Goal: Information Seeking & Learning: Learn about a topic

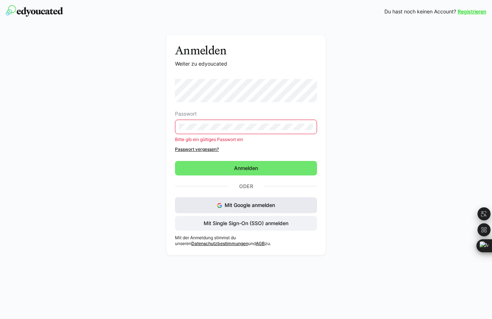
click at [239, 195] on div "Passwort Bitte gib ein gültiges Passwort ein Passwort vergessen? Anmelden Oder …" at bounding box center [246, 155] width 142 height 152
click at [241, 208] on span "Mit Google anmelden" at bounding box center [250, 205] width 50 height 6
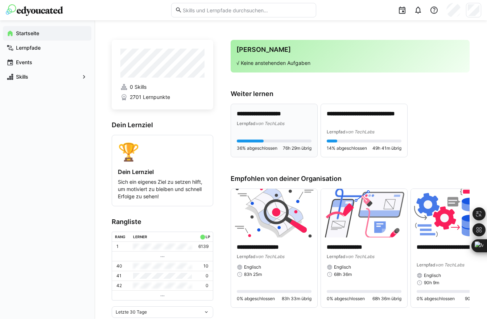
click at [270, 125] on span "von TechLabs" at bounding box center [270, 123] width 29 height 5
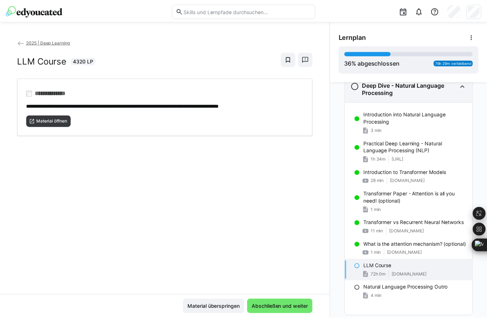
scroll to position [158, 0]
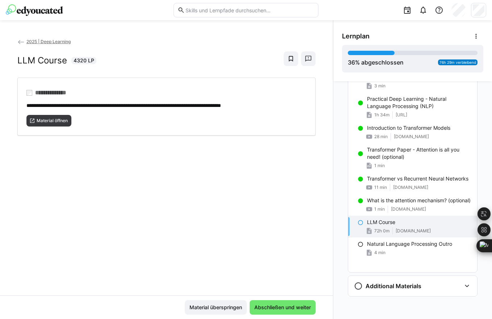
click at [29, 42] on span "2025 | Deep Learning" at bounding box center [48, 41] width 44 height 5
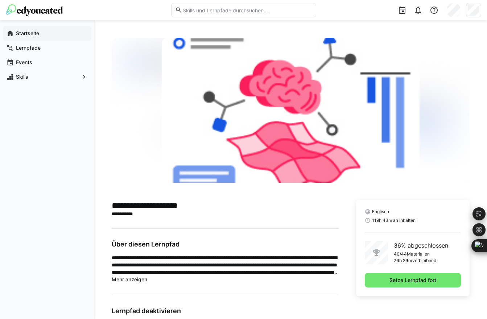
click at [0, 0] on app-navigation-label "Startseite" at bounding box center [0, 0] width 0 height 0
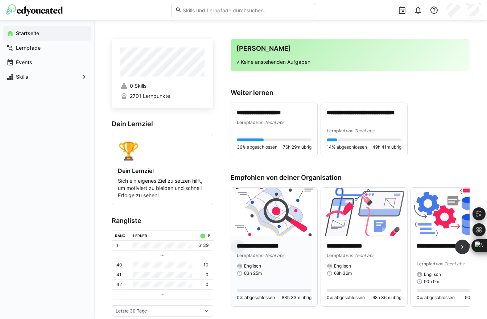
scroll to position [1, 0]
click at [276, 224] on img at bounding box center [274, 211] width 86 height 49
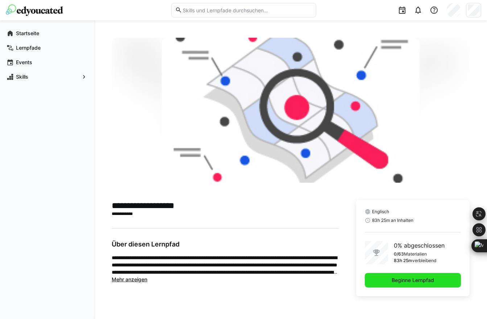
click at [414, 279] on span "Beginne Lernpfad" at bounding box center [412, 280] width 45 height 7
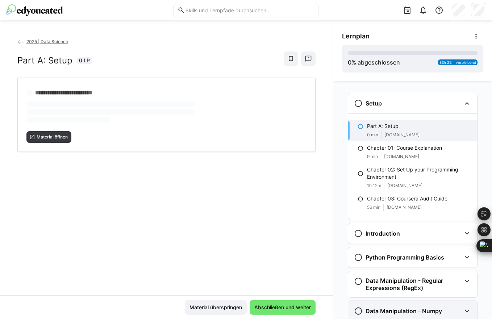
scroll to position [12, 0]
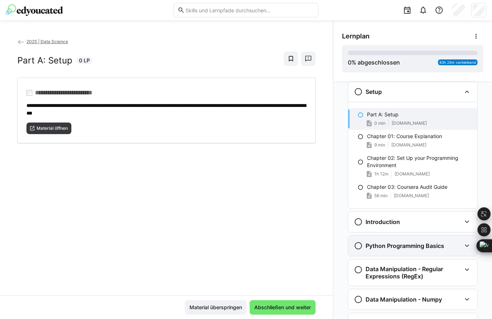
click at [390, 246] on h3 "Python Programming Basics" at bounding box center [405, 245] width 79 height 7
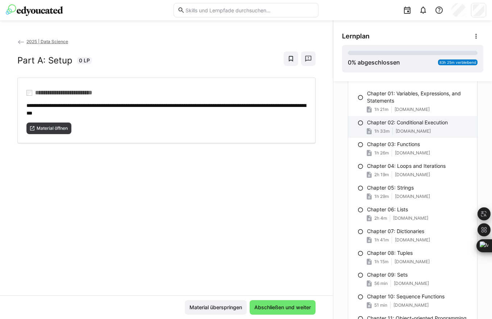
scroll to position [183, 0]
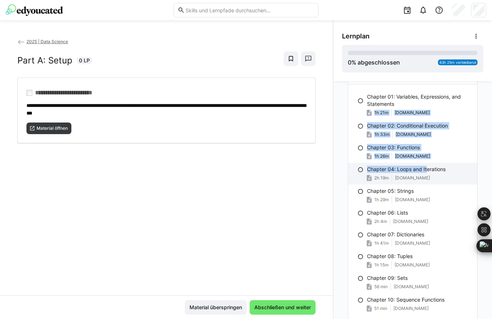
drag, startPoint x: 416, startPoint y: 107, endPoint x: 424, endPoint y: 167, distance: 61.4
click at [424, 167] on div "Chapter 01: Variables, Expressions, and Statements 1h 21m swamp-shoe-95f.notion…" at bounding box center [412, 227] width 129 height 287
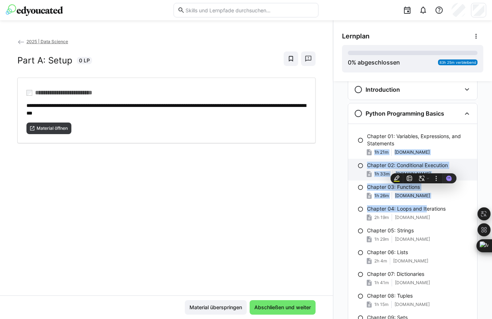
scroll to position [130, 0]
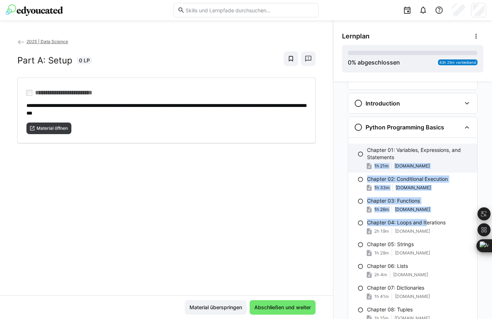
click at [418, 168] on span "swamp-shoe-95f.notion.site" at bounding box center [412, 166] width 35 height 6
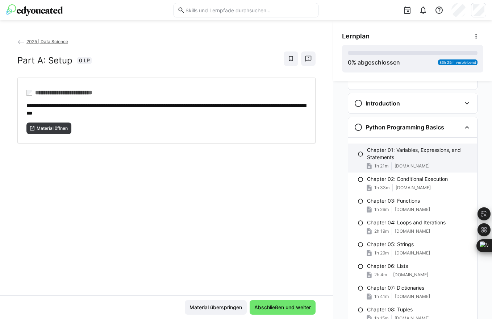
scroll to position [166, 0]
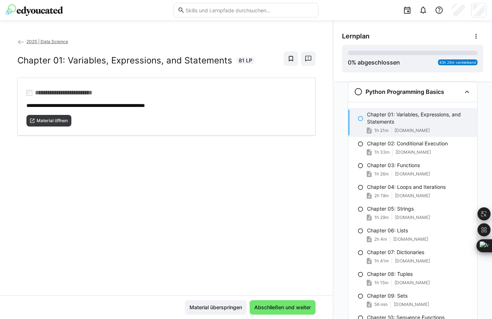
click at [416, 123] on p "Chapter 01: Variables, Expressions, and Statements" at bounding box center [419, 118] width 104 height 14
click at [53, 120] on span "Material öffnen" at bounding box center [52, 121] width 33 height 6
click at [358, 119] on eds-icon at bounding box center [361, 119] width 6 height 6
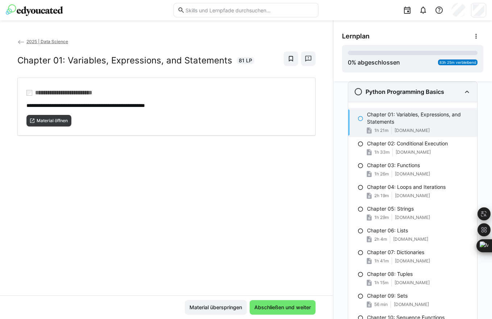
click at [355, 92] on eds-icon at bounding box center [358, 91] width 9 height 9
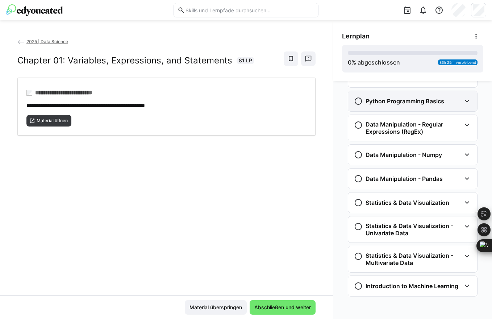
scroll to position [156, 0]
click at [358, 108] on div "Python Programming Basics" at bounding box center [412, 101] width 129 height 20
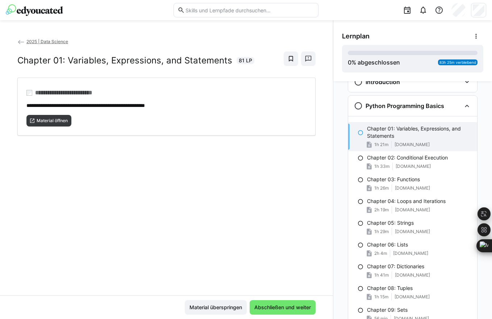
scroll to position [145, 0]
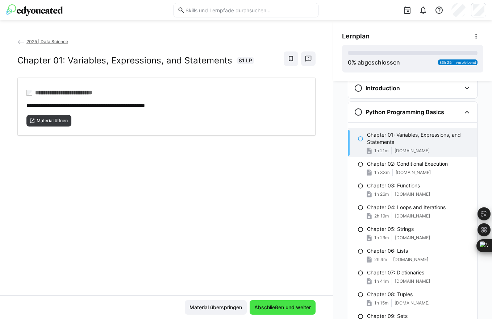
click at [277, 306] on span "Abschließen und weiter" at bounding box center [282, 307] width 59 height 7
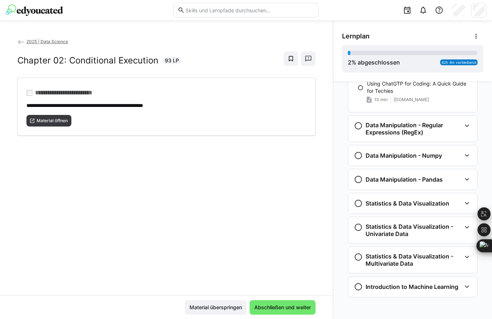
scroll to position [444, 0]
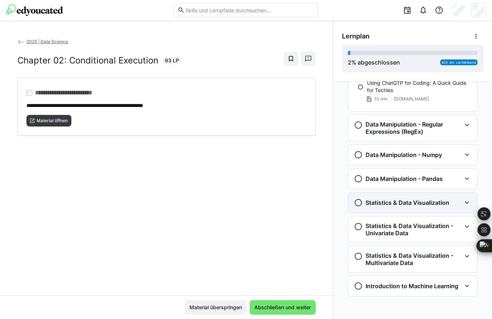
click at [376, 204] on h3 "Statistics & Data Visualization" at bounding box center [408, 202] width 84 height 7
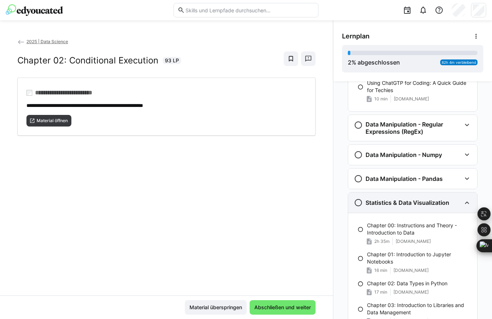
click at [376, 204] on h3 "Statistics & Data Visualization" at bounding box center [408, 202] width 84 height 7
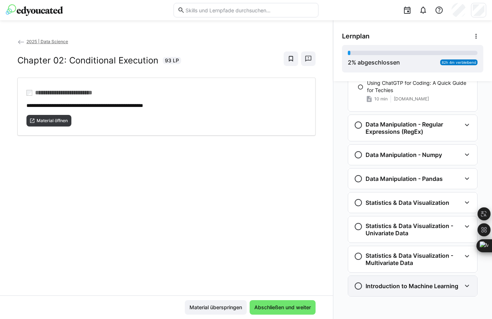
click at [398, 286] on h3 "Introduction to Machine Learning" at bounding box center [412, 285] width 93 height 7
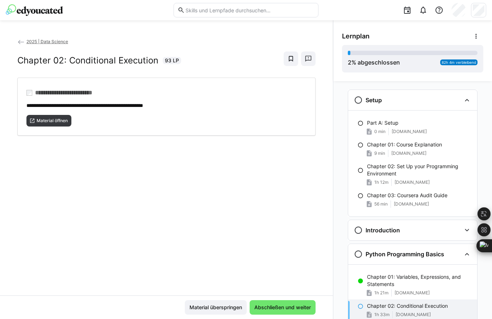
scroll to position [0, 0]
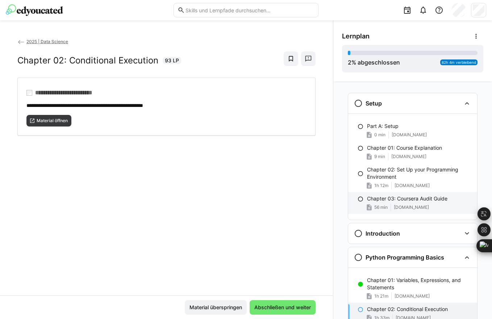
click at [411, 202] on div "Chapter 03: Coursera Audit Guide 56 min swamp-shoe-95f.notion.site" at bounding box center [412, 203] width 129 height 22
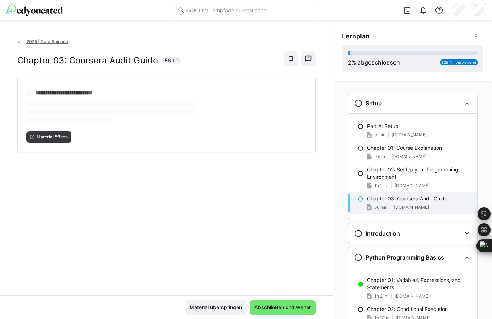
scroll to position [12, 0]
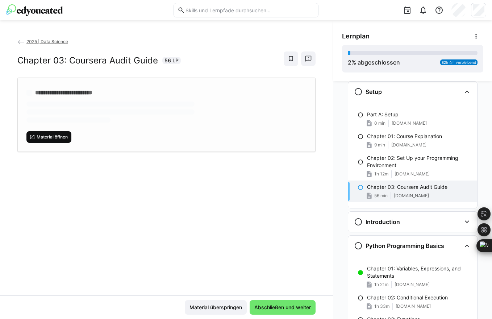
click at [50, 135] on span "Material öffnen" at bounding box center [52, 137] width 33 height 6
